Goal: Task Accomplishment & Management: Use online tool/utility

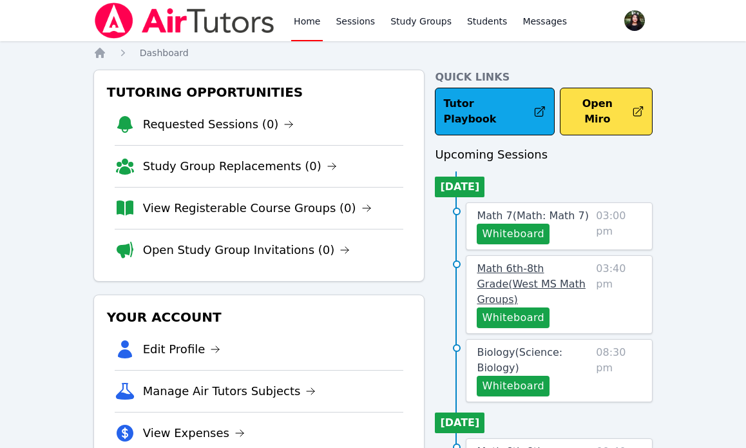
click at [534, 262] on span "Math 6th-8th Grade ( [GEOGRAPHIC_DATA] Math Groups )" at bounding box center [531, 283] width 109 height 43
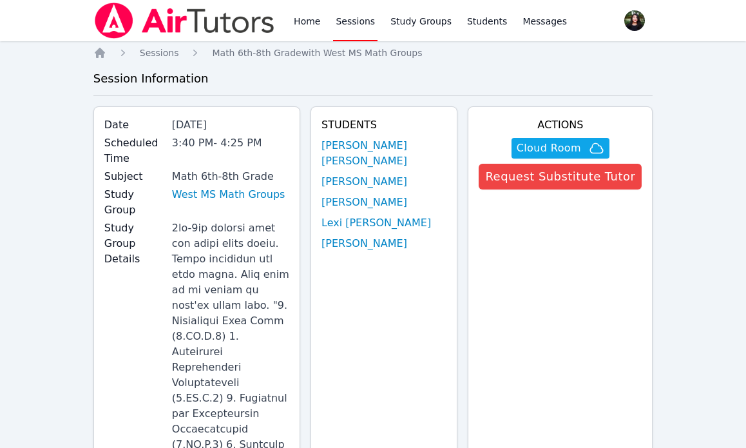
scroll to position [5, 0]
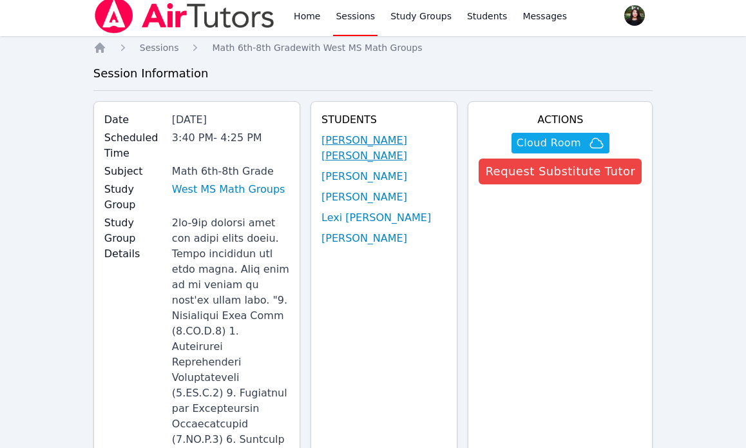
click at [391, 148] on link "[PERSON_NAME] [PERSON_NAME]" at bounding box center [384, 148] width 125 height 31
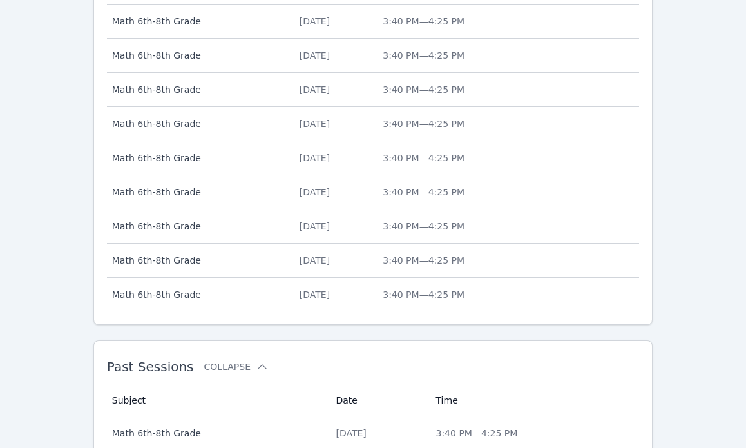
scroll to position [662, 0]
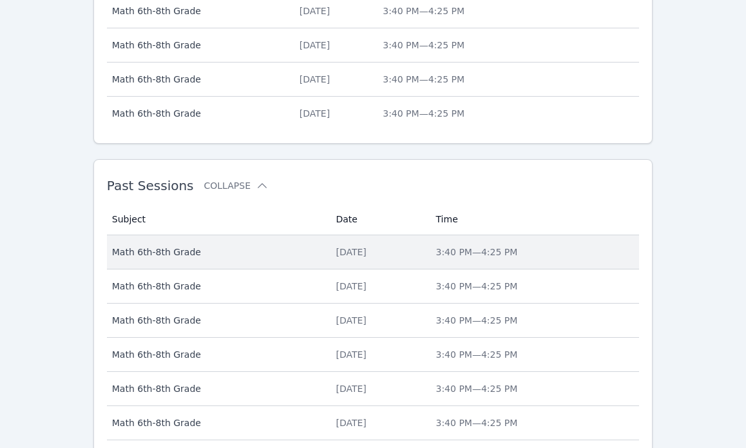
click at [361, 249] on div "[DATE]" at bounding box center [378, 252] width 84 height 13
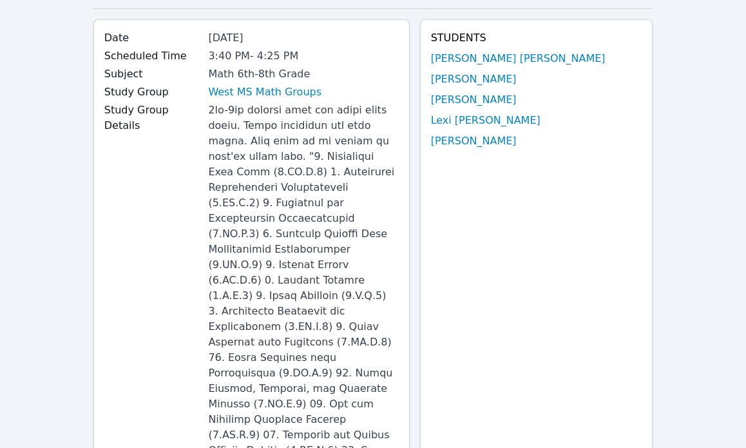
scroll to position [92, 0]
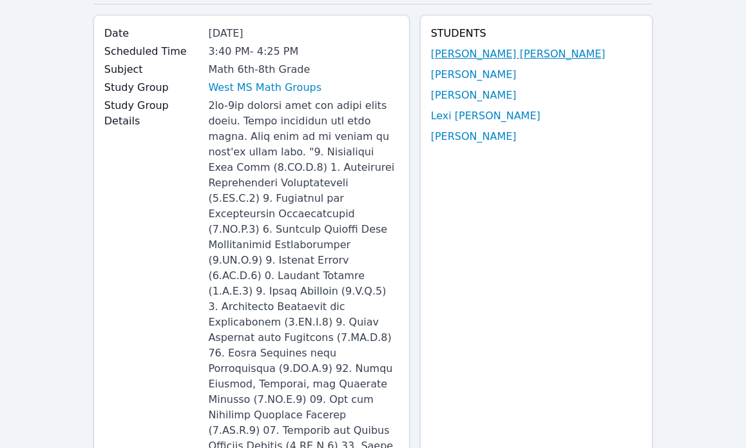
click at [508, 55] on link "[PERSON_NAME] [PERSON_NAME]" at bounding box center [518, 53] width 175 height 15
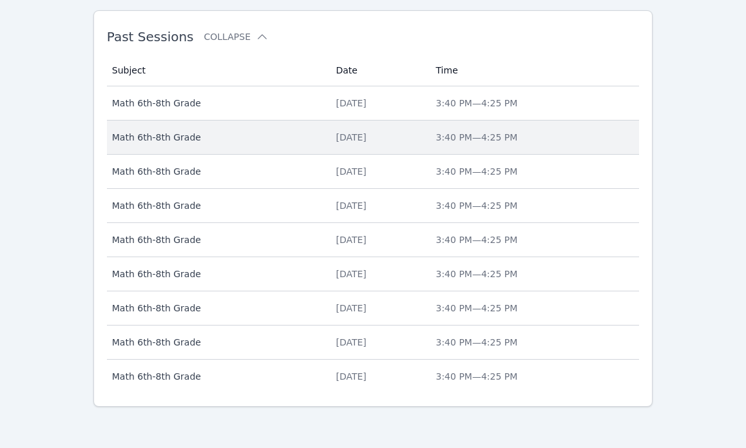
scroll to position [762, 0]
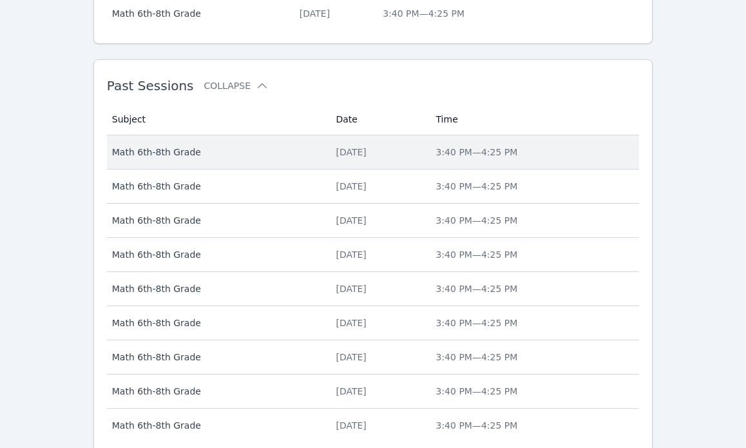
click at [328, 151] on td "Date [DATE]" at bounding box center [378, 152] width 100 height 34
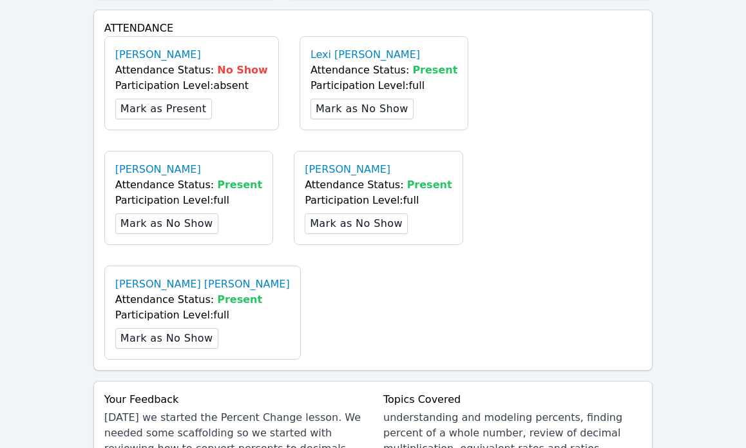
scroll to position [998, 0]
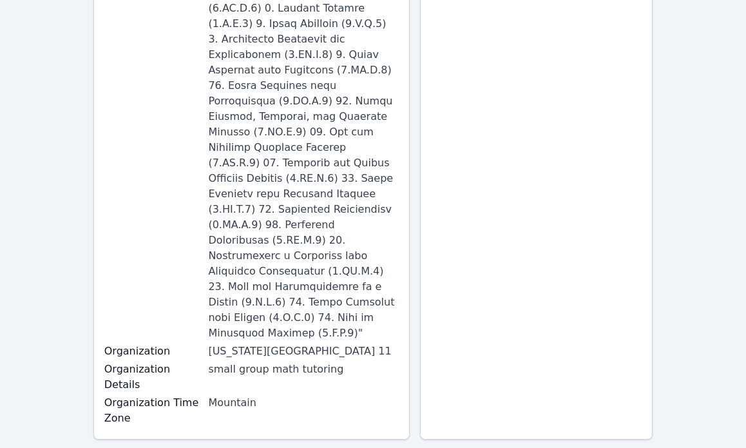
scroll to position [0, 0]
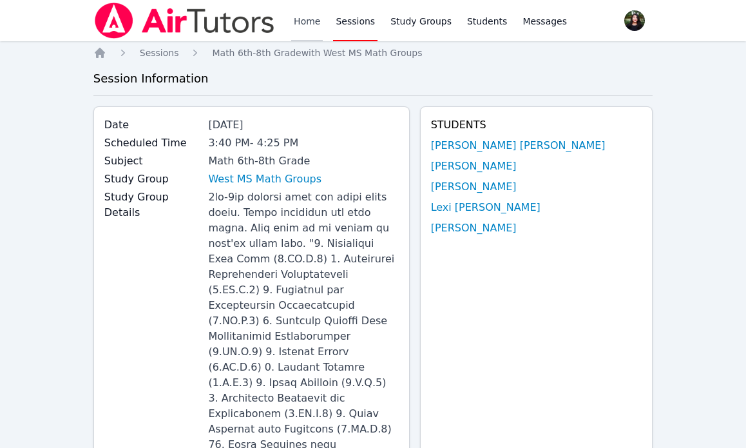
click at [313, 26] on link "Home" at bounding box center [307, 20] width 32 height 41
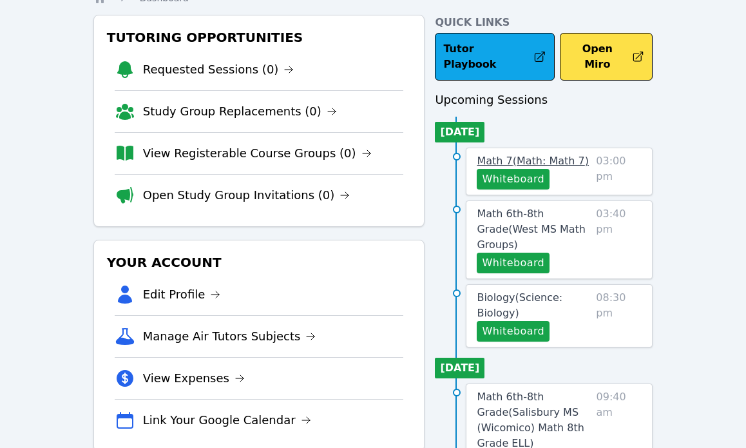
scroll to position [70, 0]
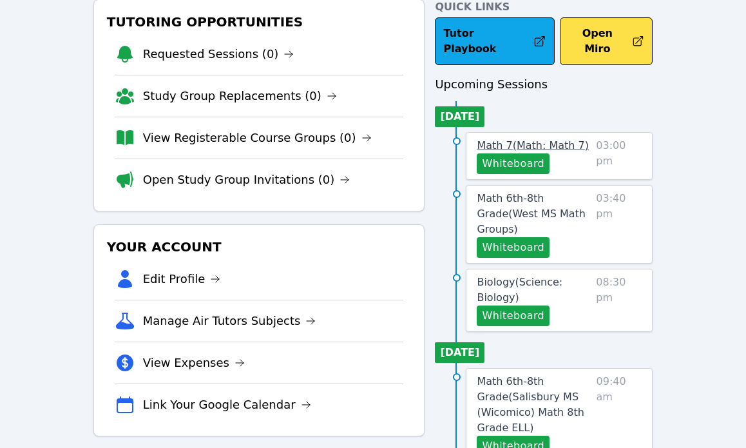
click at [550, 139] on span "Math 7 ( Math: Math 7 )" at bounding box center [533, 145] width 112 height 12
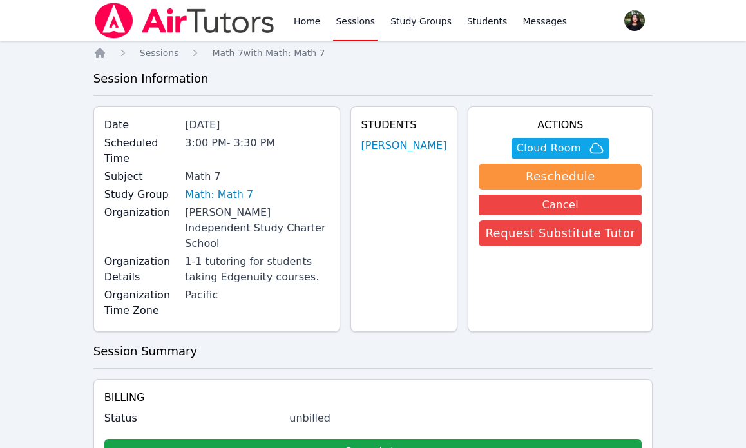
scroll to position [47, 0]
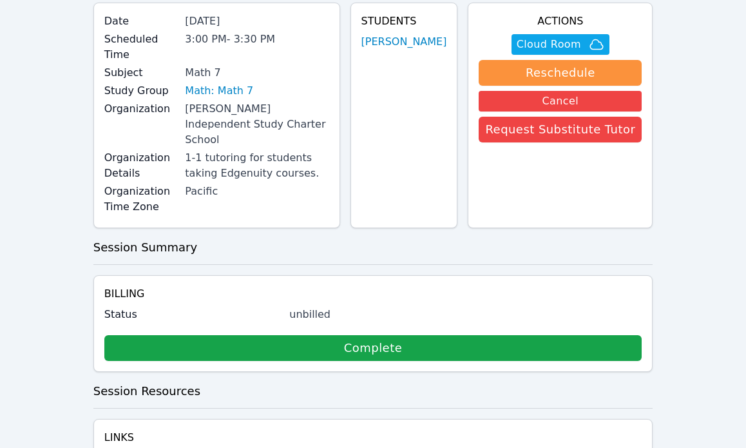
scroll to position [70, 0]
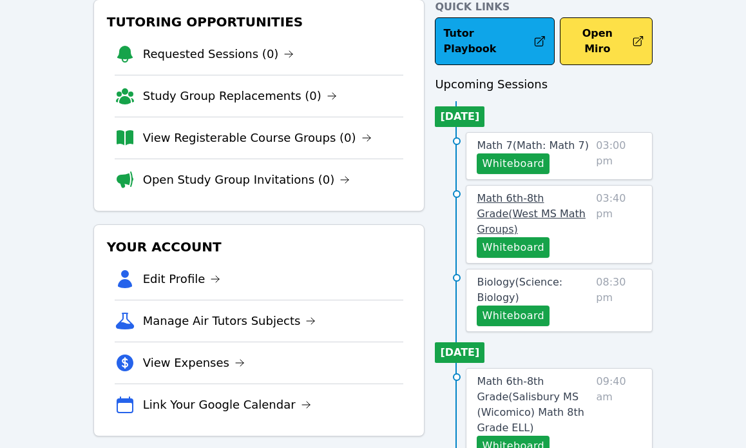
click at [533, 191] on link "Math 6th-8th Grade ( [GEOGRAPHIC_DATA] Math Groups )" at bounding box center [534, 214] width 114 height 46
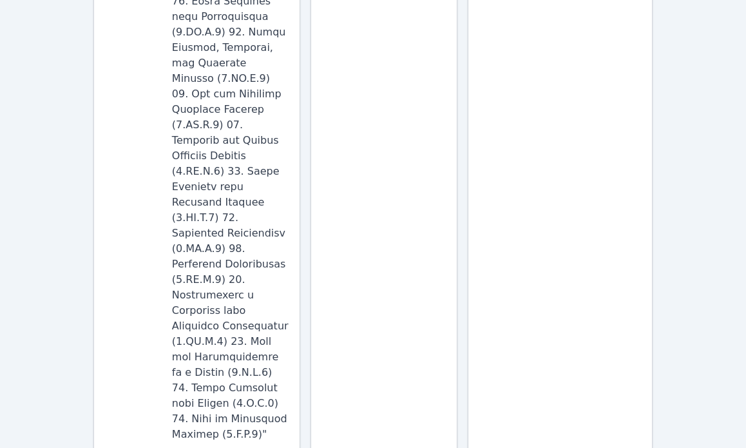
scroll to position [920, 0]
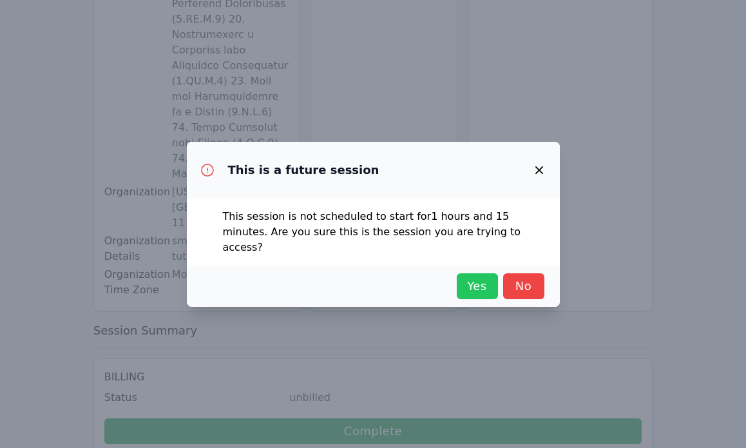
click at [473, 289] on span "Yes" at bounding box center [477, 286] width 28 height 18
